Goal: Use online tool/utility: Utilize a website feature to perform a specific function

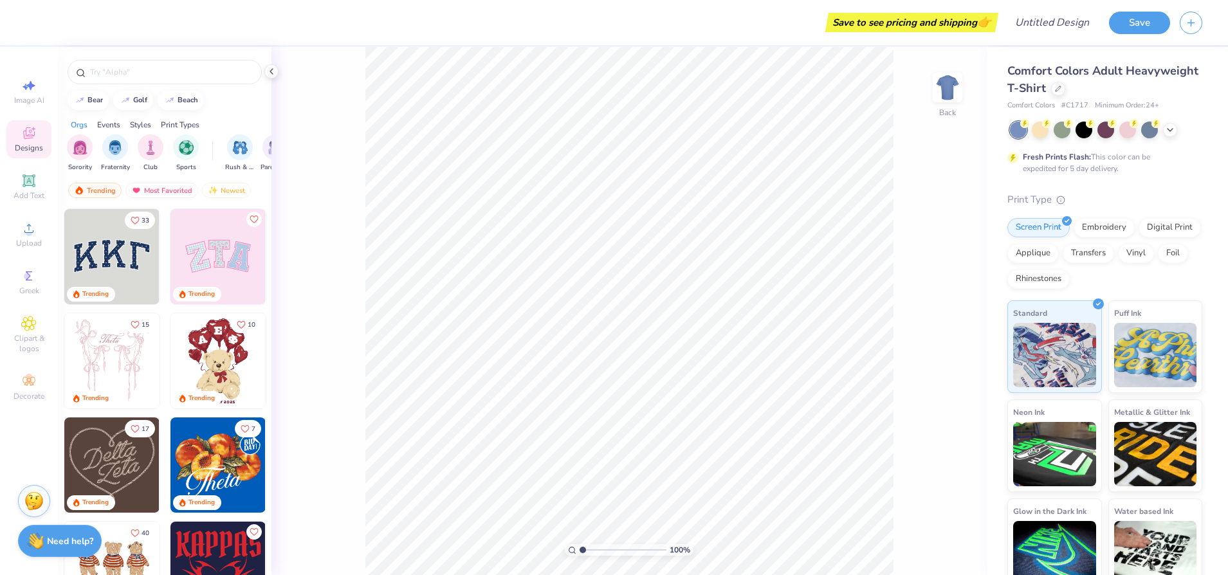
click at [98, 261] on img at bounding box center [111, 256] width 95 height 95
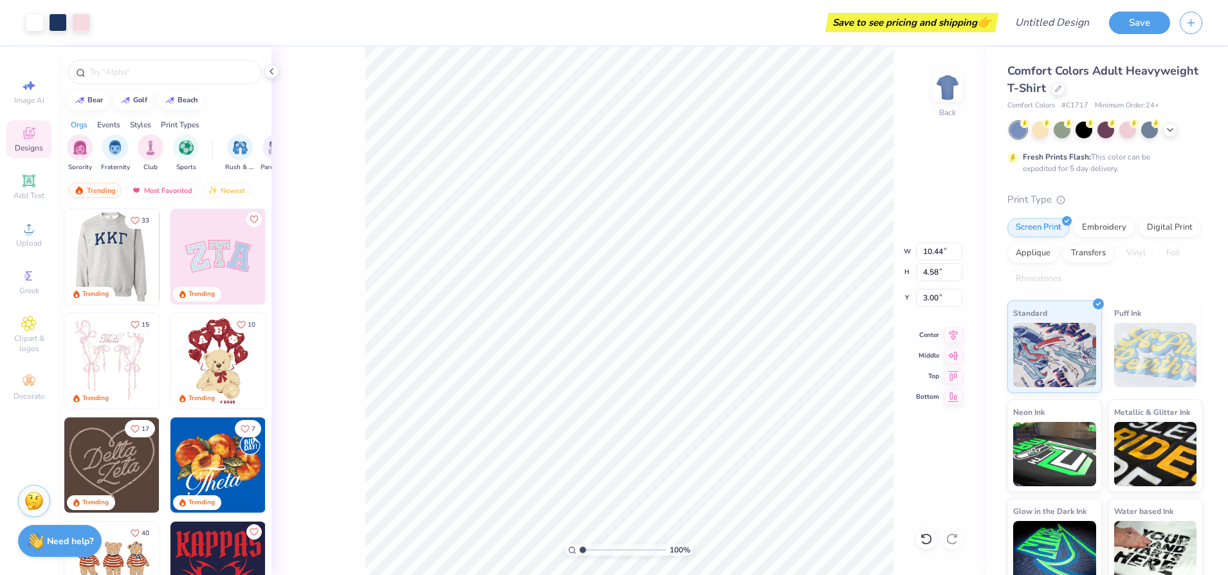
click at [187, 257] on img at bounding box center [217, 256] width 95 height 95
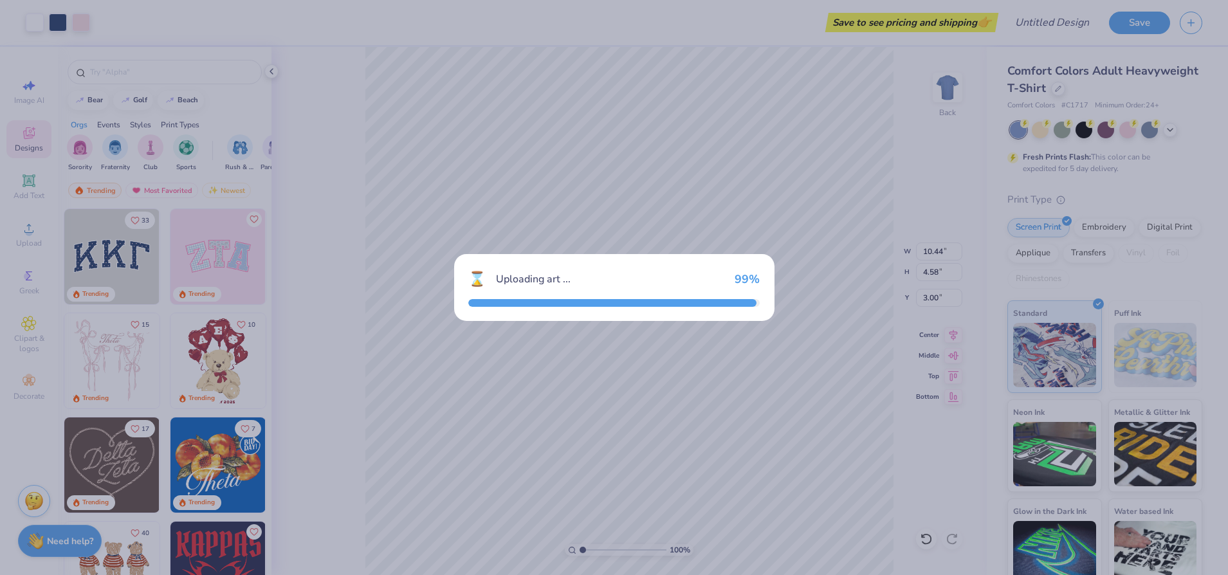
type input "9.71"
type input "4.86"
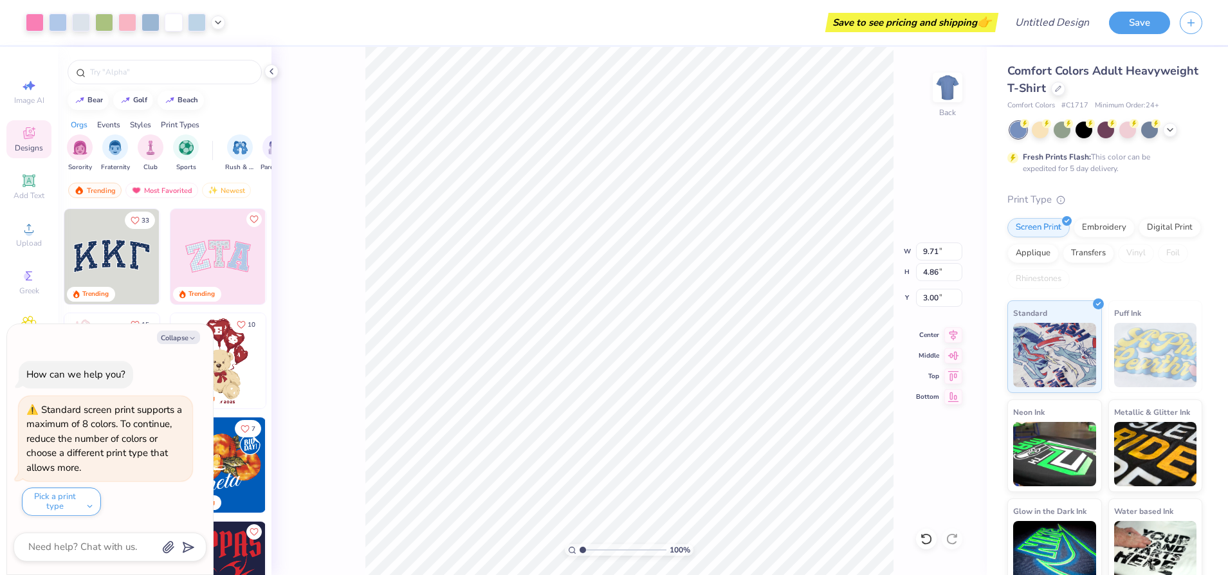
type textarea "x"
type input "6.74"
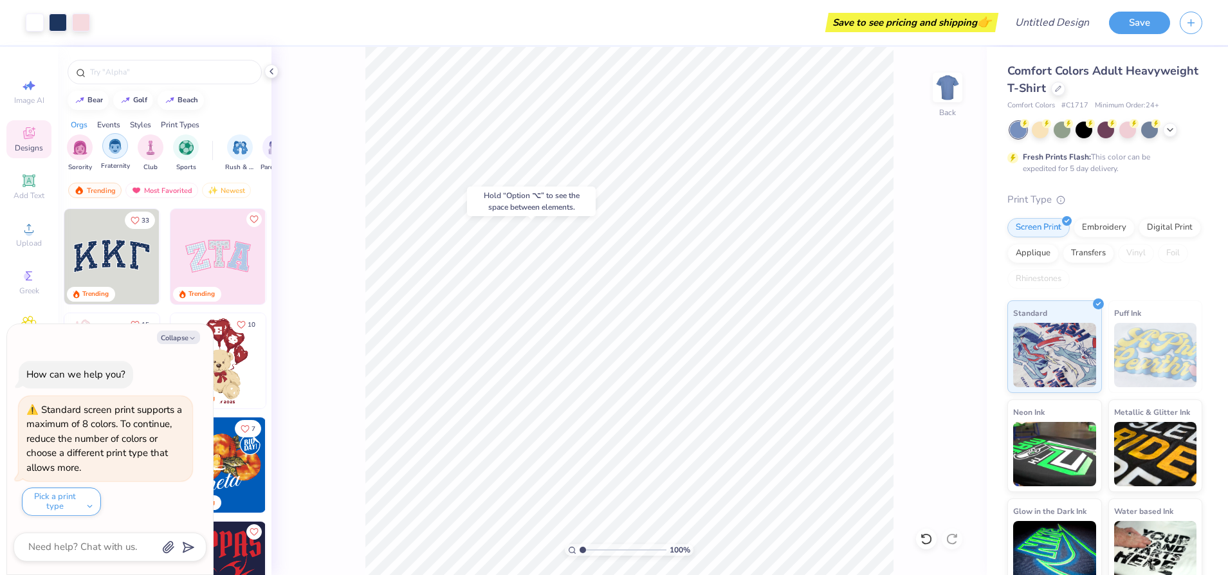
click at [108, 150] on img "filter for Fraternity" at bounding box center [115, 146] width 14 height 15
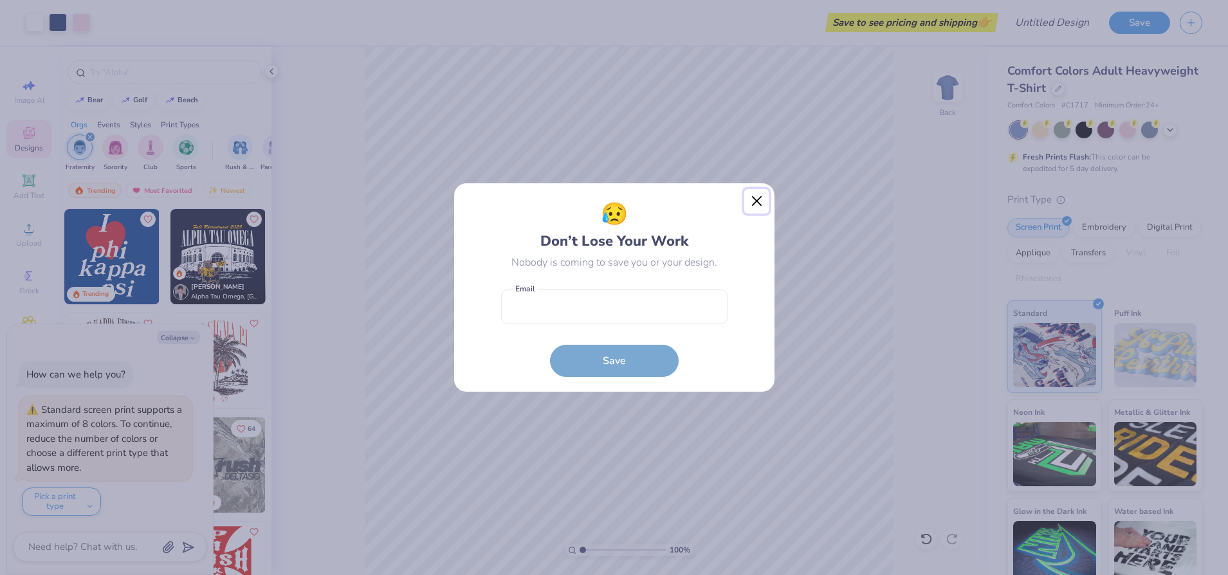
click at [751, 200] on button "Close" at bounding box center [756, 201] width 24 height 24
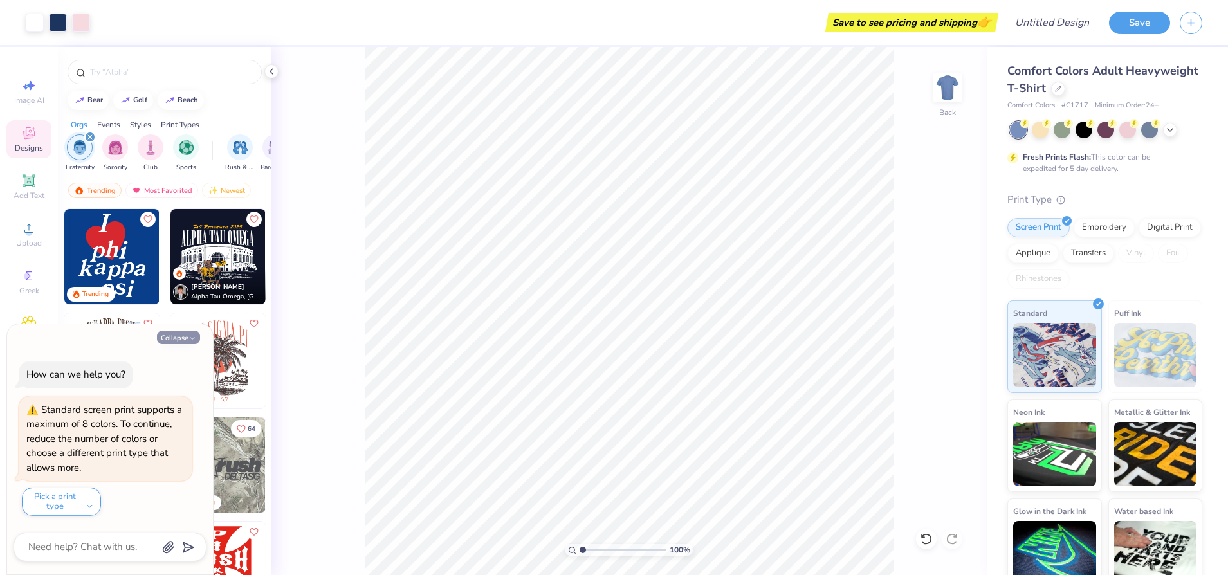
click at [181, 336] on button "Collapse" at bounding box center [178, 338] width 43 height 14
type textarea "x"
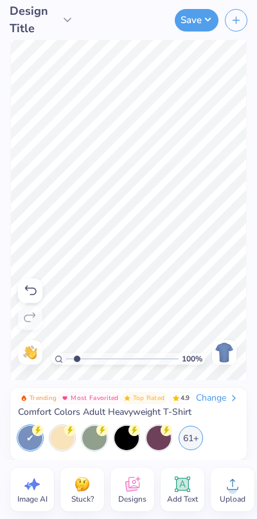
type input "1.97"
type textarea "x"
type input "2.23"
type textarea "x"
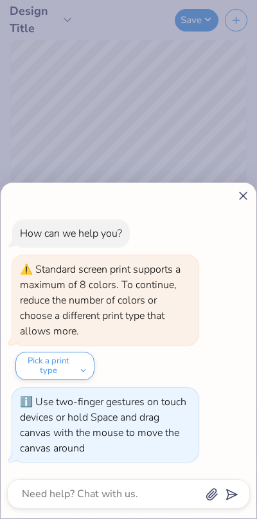
type input "3.84"
click at [245, 197] on line at bounding box center [243, 195] width 7 height 7
type textarea "x"
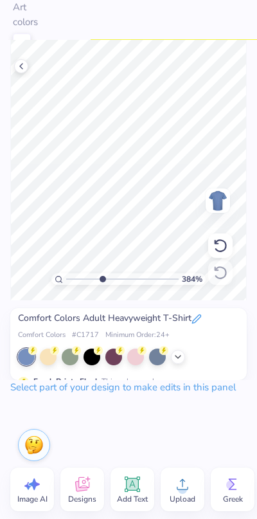
type input "1"
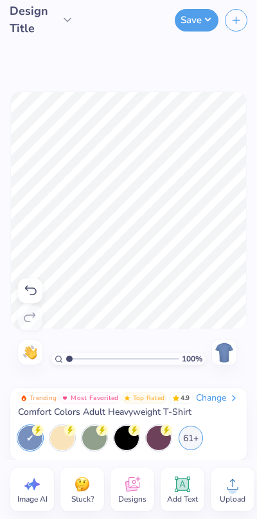
click at [89, 495] on span "Stuck?" at bounding box center [82, 499] width 23 height 10
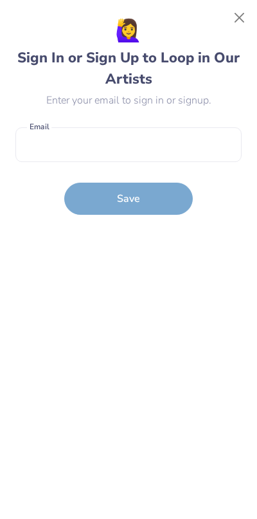
click at [242, 23] on button "Close" at bounding box center [240, 18] width 24 height 24
